Goal: Information Seeking & Learning: Learn about a topic

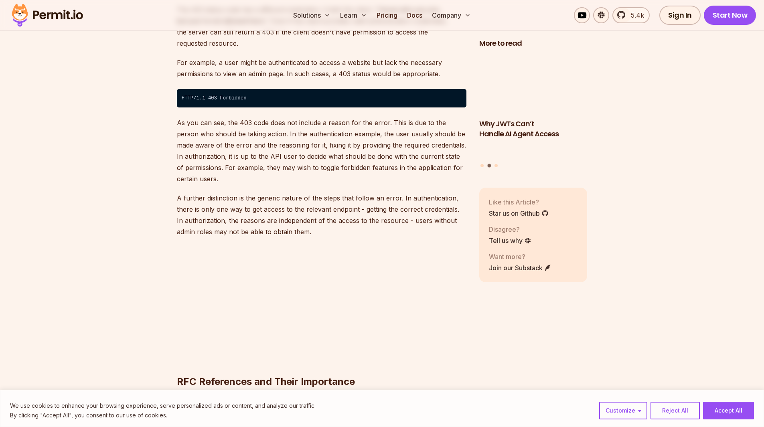
scroll to position [1485, 0]
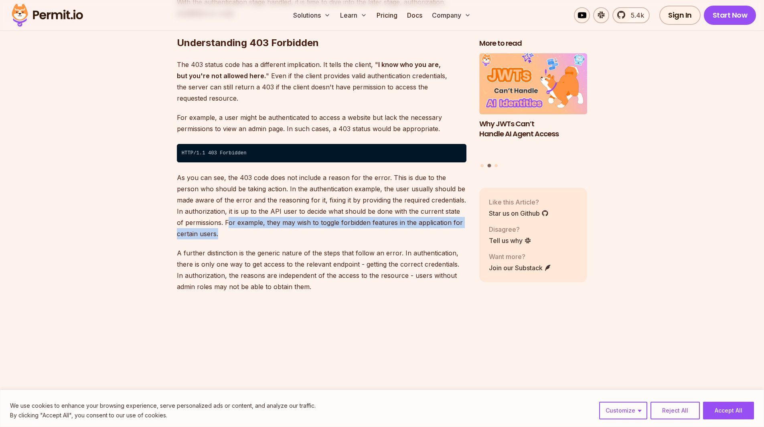
drag, startPoint x: 220, startPoint y: 199, endPoint x: 414, endPoint y: 208, distance: 193.6
click at [414, 208] on p "As you can see, the 403 code does not include a reason for the error. This is d…" at bounding box center [322, 205] width 290 height 67
click at [413, 214] on p "As you can see, the 403 code does not include a reason for the error. This is d…" at bounding box center [322, 205] width 290 height 67
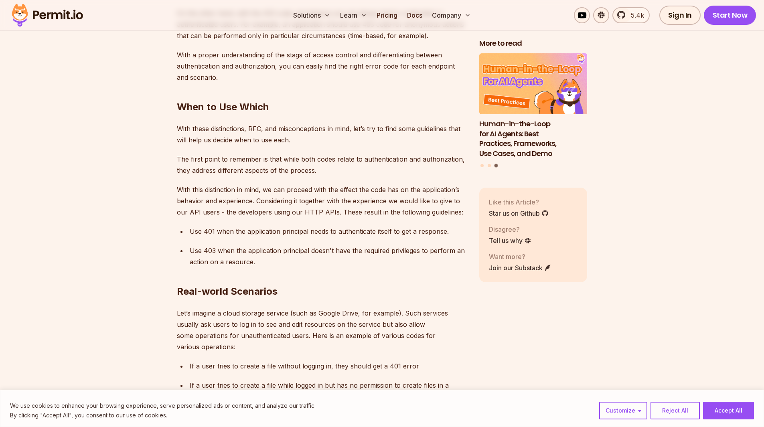
scroll to position [2408, 0]
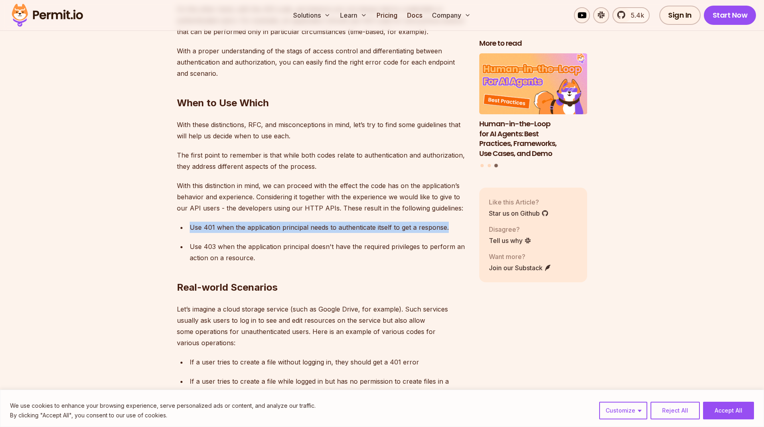
drag, startPoint x: 447, startPoint y: 207, endPoint x: 259, endPoint y: 197, distance: 188.0
click at [353, 241] on p "Use 403 when the application principal doesn't have the required privileges to …" at bounding box center [328, 252] width 277 height 22
click at [683, 411] on button "Reject All" at bounding box center [675, 411] width 49 height 18
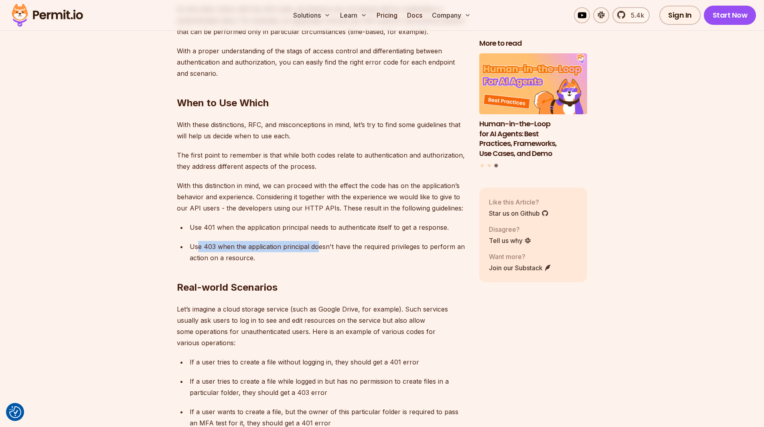
drag, startPoint x: 198, startPoint y: 225, endPoint x: 316, endPoint y: 222, distance: 118.4
click at [316, 241] on p "Use 403 when the application principal doesn't have the required privileges to …" at bounding box center [328, 252] width 277 height 22
click at [326, 249] on h2 "Real-world Scenarios" at bounding box center [322, 271] width 290 height 45
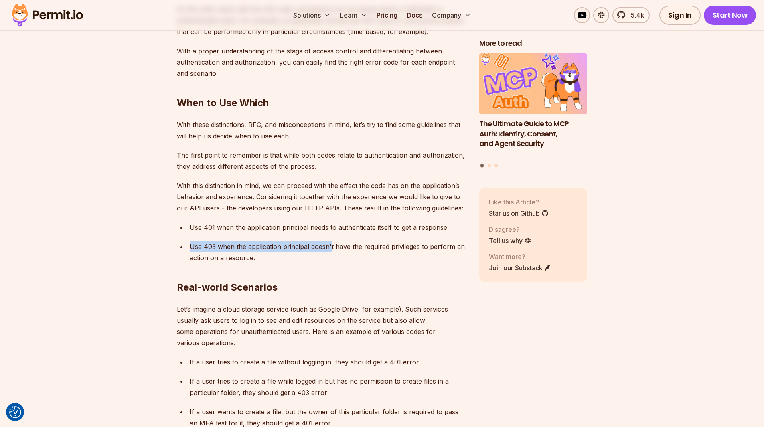
drag, startPoint x: 191, startPoint y: 224, endPoint x: 331, endPoint y: 224, distance: 140.0
click at [331, 241] on p "Use 403 when the application principal doesn't have the required privileges to …" at bounding box center [328, 252] width 277 height 22
click at [333, 249] on h2 "Real-world Scenarios" at bounding box center [322, 271] width 290 height 45
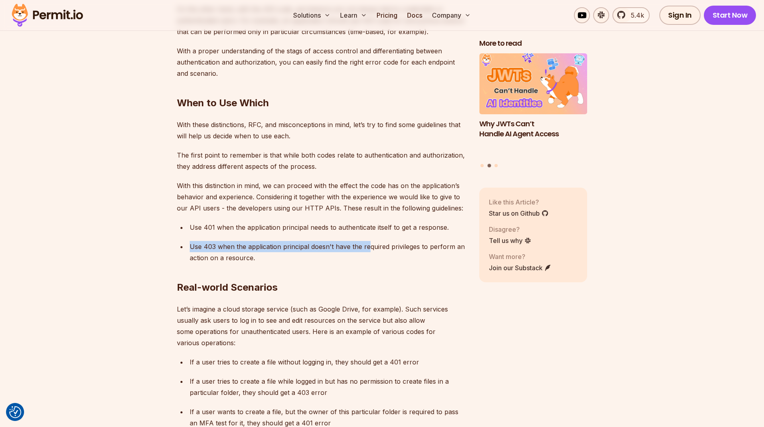
drag, startPoint x: 195, startPoint y: 225, endPoint x: 370, endPoint y: 228, distance: 175.4
click at [370, 241] on p "Use 403 when the application principal doesn't have the required privileges to …" at bounding box center [328, 252] width 277 height 22
click at [380, 249] on h2 "Real-world Scenarios" at bounding box center [322, 271] width 290 height 45
